Goal: Find specific page/section: Find specific page/section

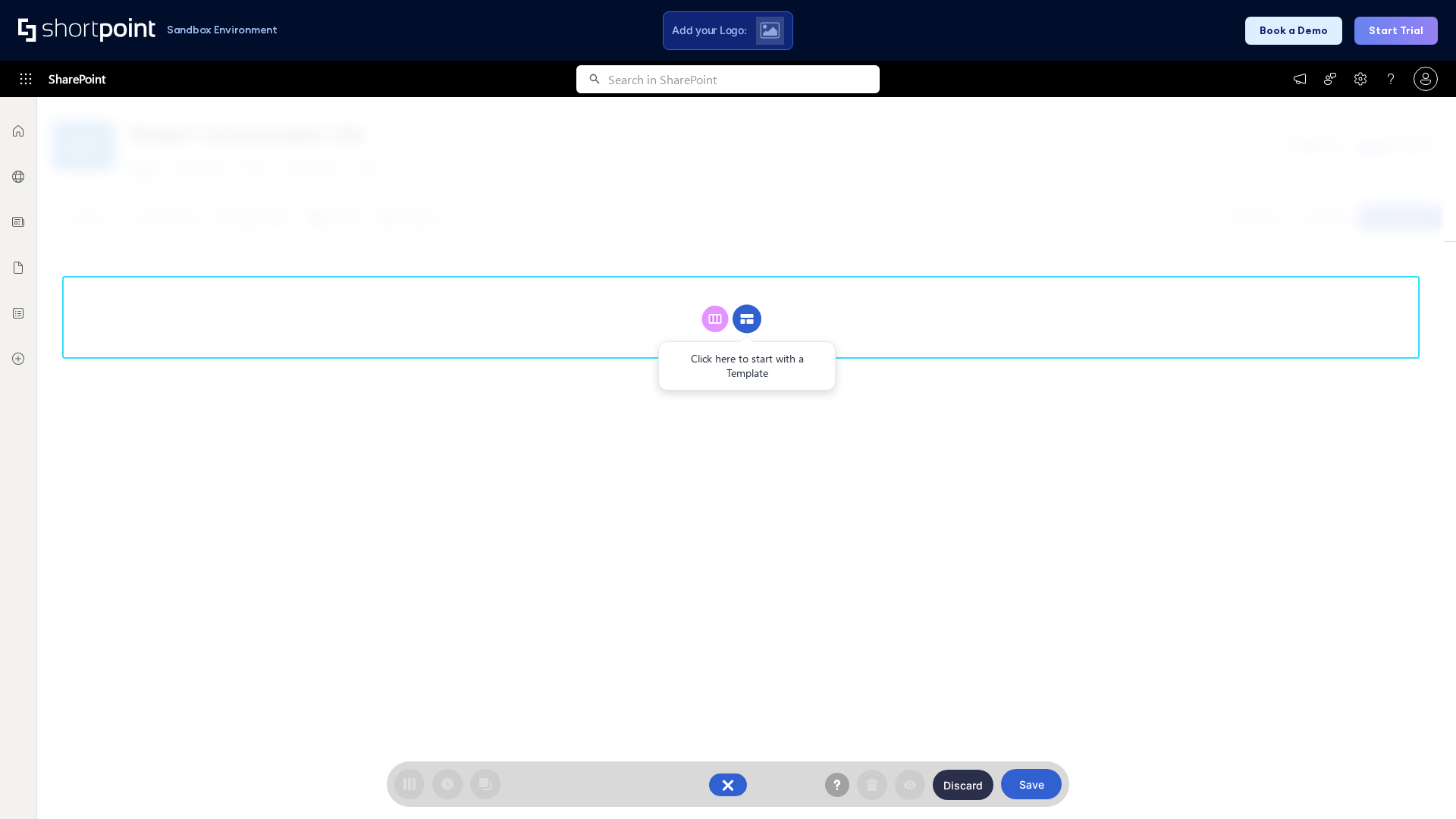
click at [747, 319] on circle at bounding box center [746, 319] width 29 height 29
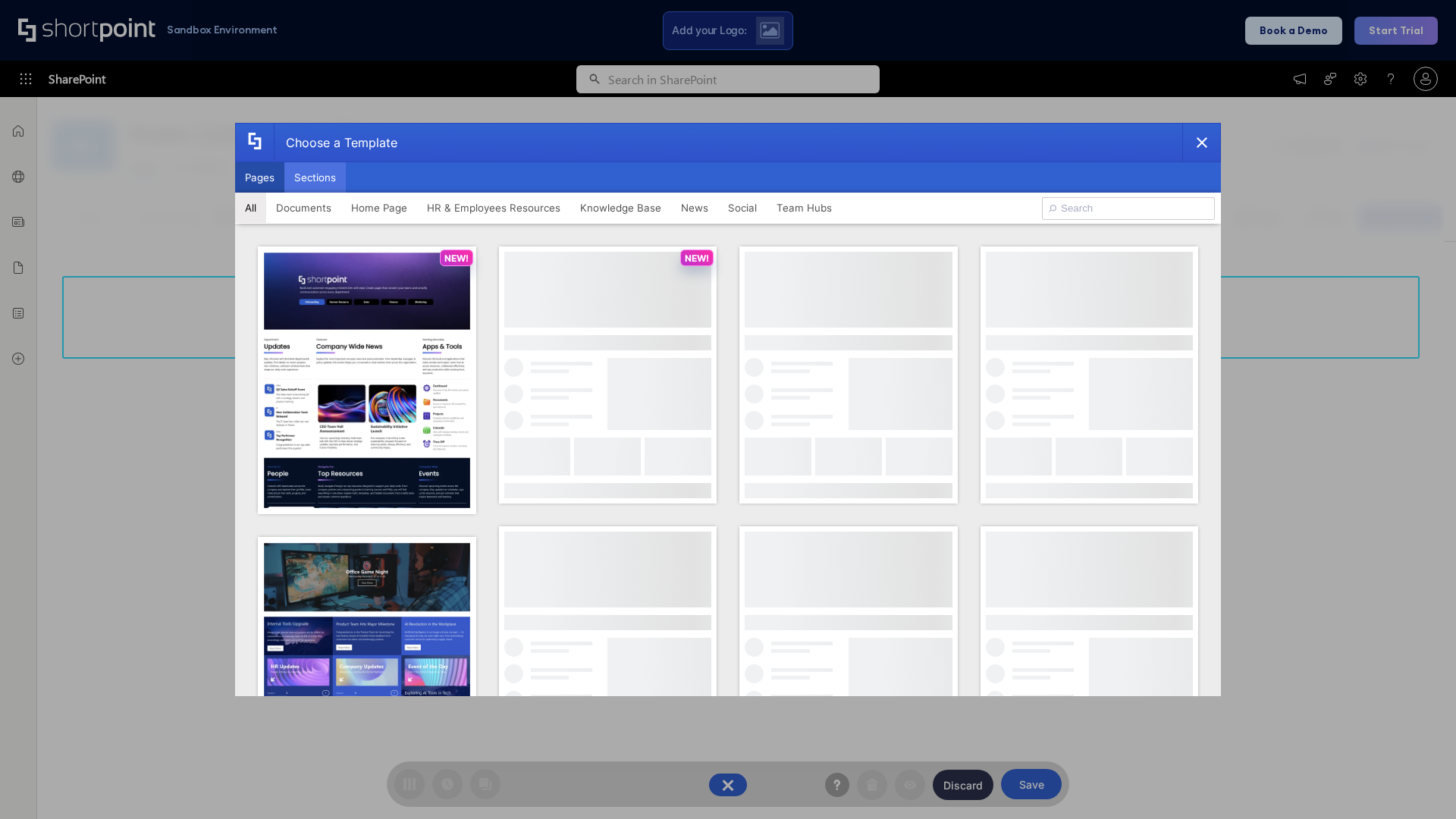
click at [315, 178] on button "Sections" at bounding box center [315, 177] width 61 height 30
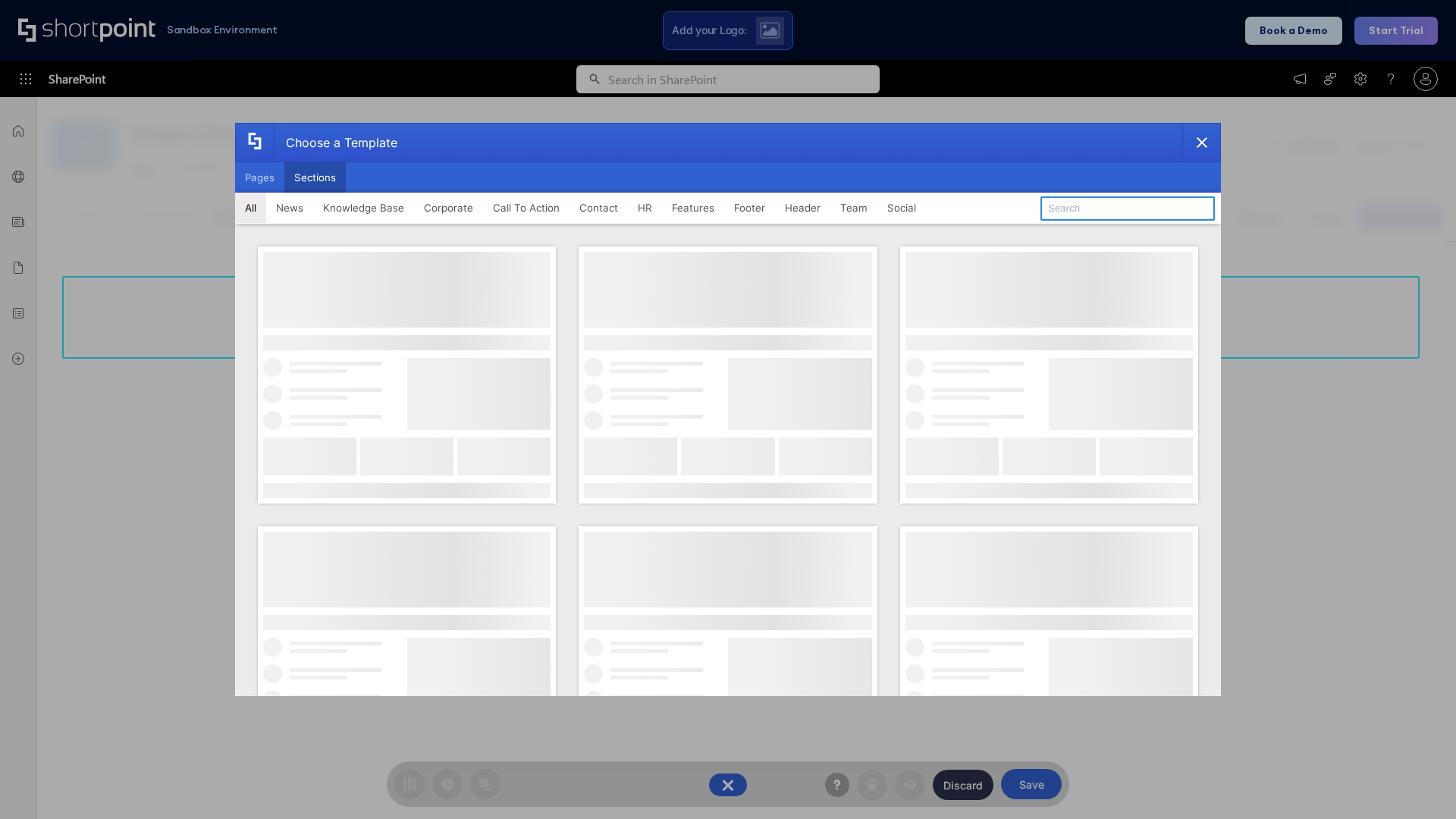
type input "Footer 3"
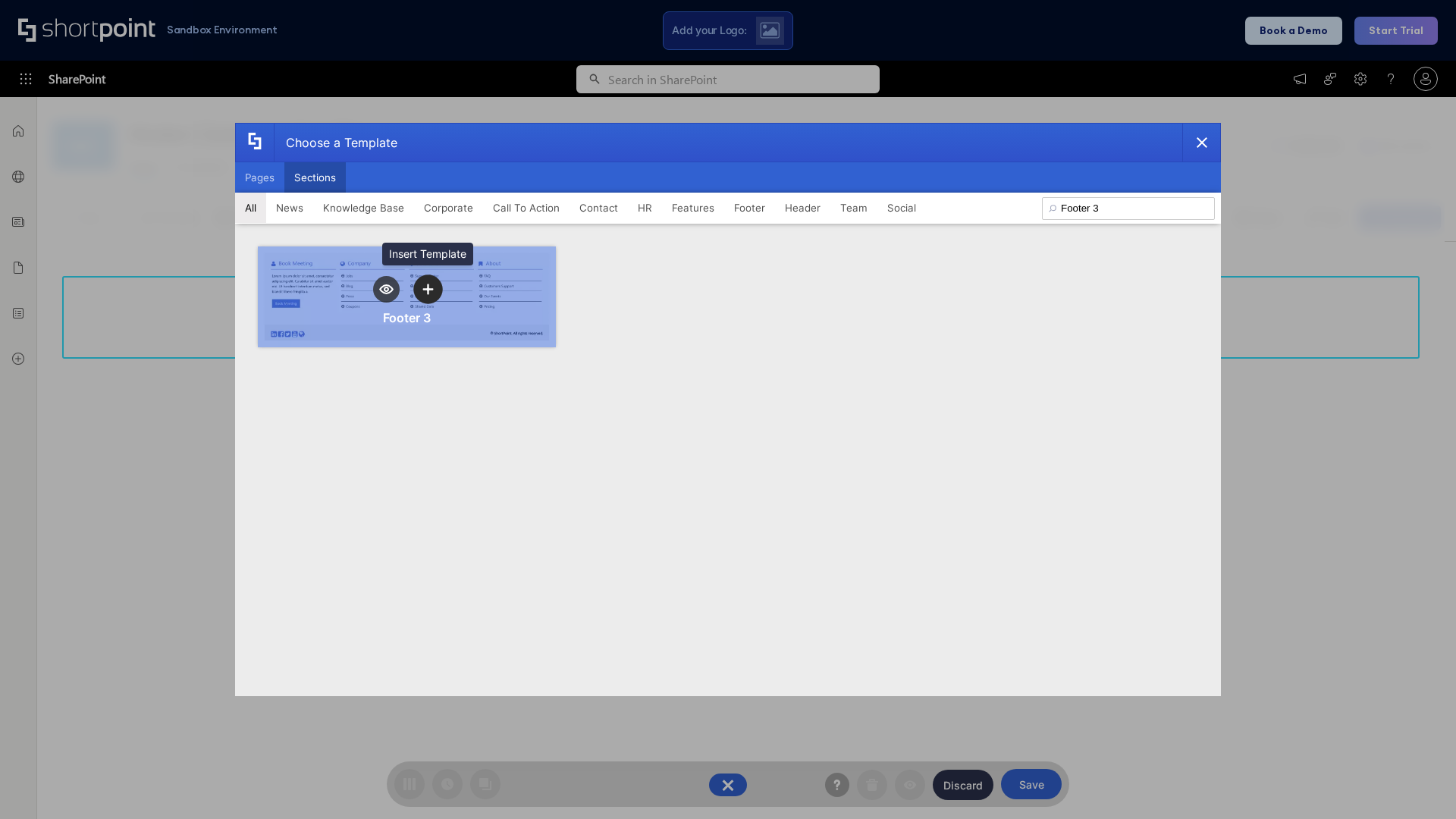
click at [427, 289] on icon "template selector" at bounding box center [427, 289] width 11 height 11
